Goal: Transaction & Acquisition: Subscribe to service/newsletter

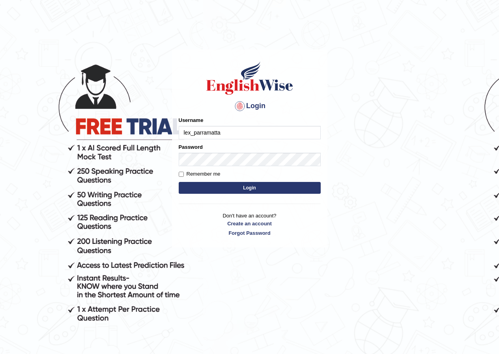
type input "lex_parramatta"
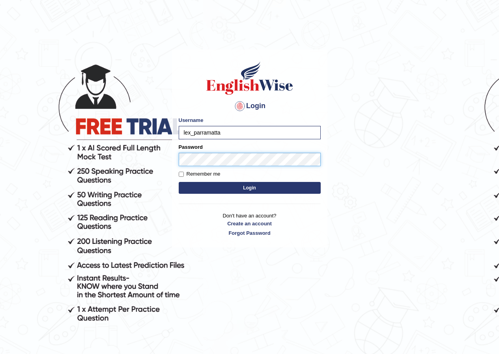
click at [179, 182] on button "Login" at bounding box center [250, 188] width 142 height 12
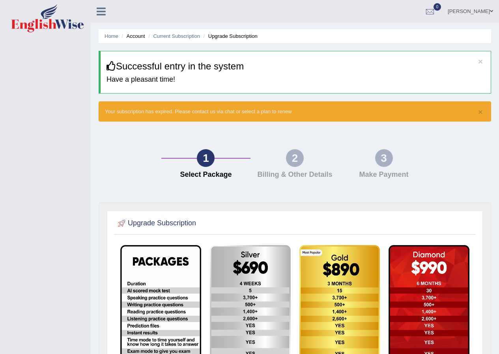
click at [293, 154] on div "2" at bounding box center [295, 158] width 18 height 18
click at [482, 14] on link "Lex Cajayon" at bounding box center [470, 10] width 57 height 21
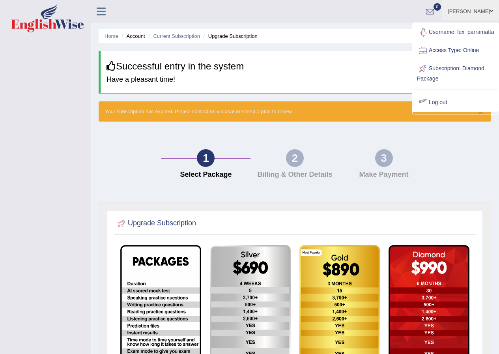
click at [428, 108] on div at bounding box center [423, 103] width 12 height 12
click at [428, 108] on div "× Your subscription has expired. Please contact us via chat or select a plan to…" at bounding box center [295, 111] width 393 height 20
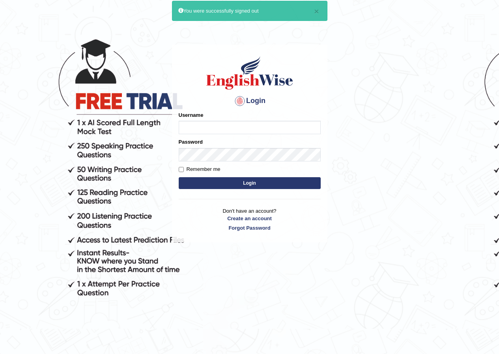
scroll to position [67, 0]
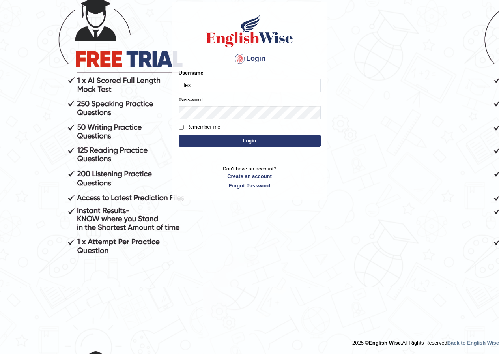
type input "lex_parramatta"
click at [179, 135] on button "Login" at bounding box center [250, 141] width 142 height 12
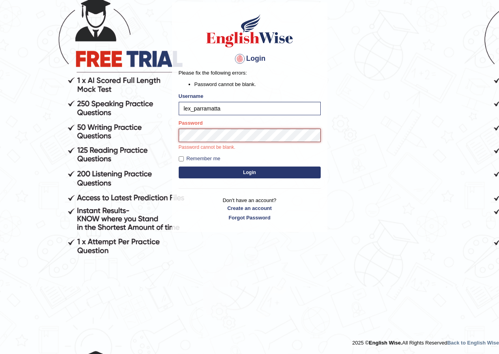
click at [179, 166] on button "Login" at bounding box center [250, 172] width 142 height 12
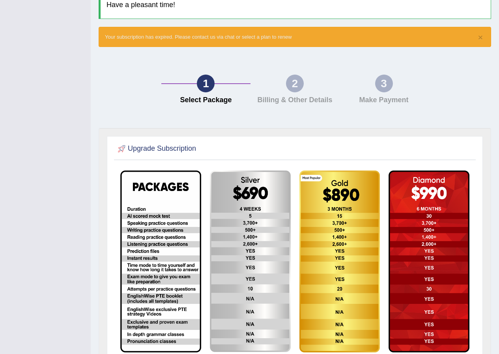
scroll to position [134, 0]
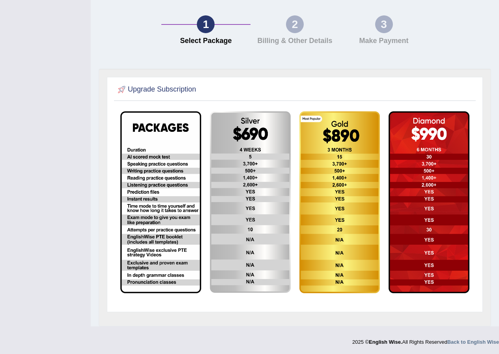
click at [294, 35] on div "2 Billing & Other Details" at bounding box center [295, 32] width 89 height 34
click at [292, 34] on div "2 Billing & Other Details" at bounding box center [295, 32] width 89 height 34
click at [292, 31] on div "2" at bounding box center [295, 24] width 18 height 18
click at [292, 26] on div "2" at bounding box center [295, 24] width 18 height 18
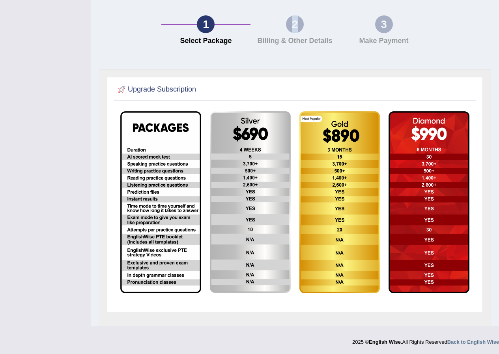
click at [292, 26] on div "2" at bounding box center [295, 24] width 18 height 18
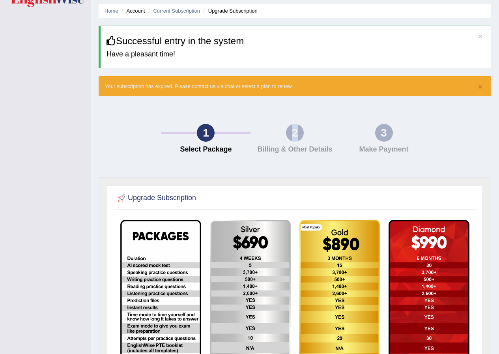
scroll to position [39, 0]
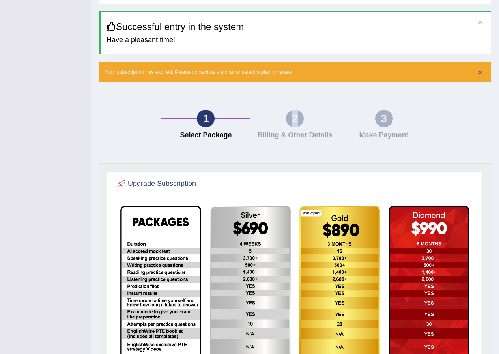
click at [481, 76] on button "×" at bounding box center [480, 72] width 5 height 8
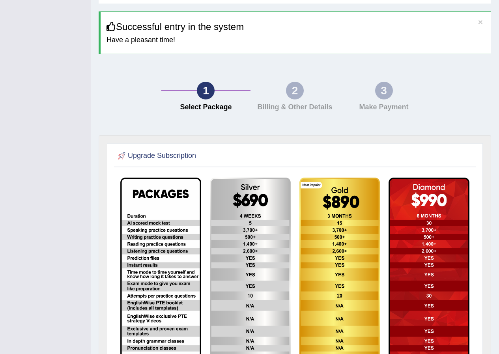
click at [294, 103] on h4 "Billing & Other Details" at bounding box center [294, 107] width 81 height 8
click at [294, 91] on div "2" at bounding box center [295, 91] width 18 height 18
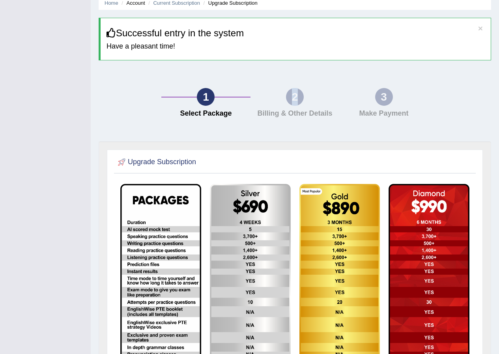
scroll to position [0, 0]
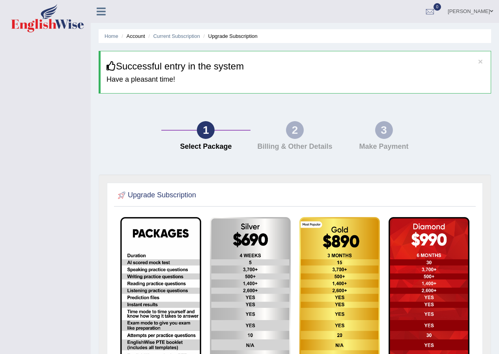
click at [247, 37] on li "Upgrade Subscription" at bounding box center [230, 35] width 56 height 7
